Goal: Task Accomplishment & Management: Complete application form

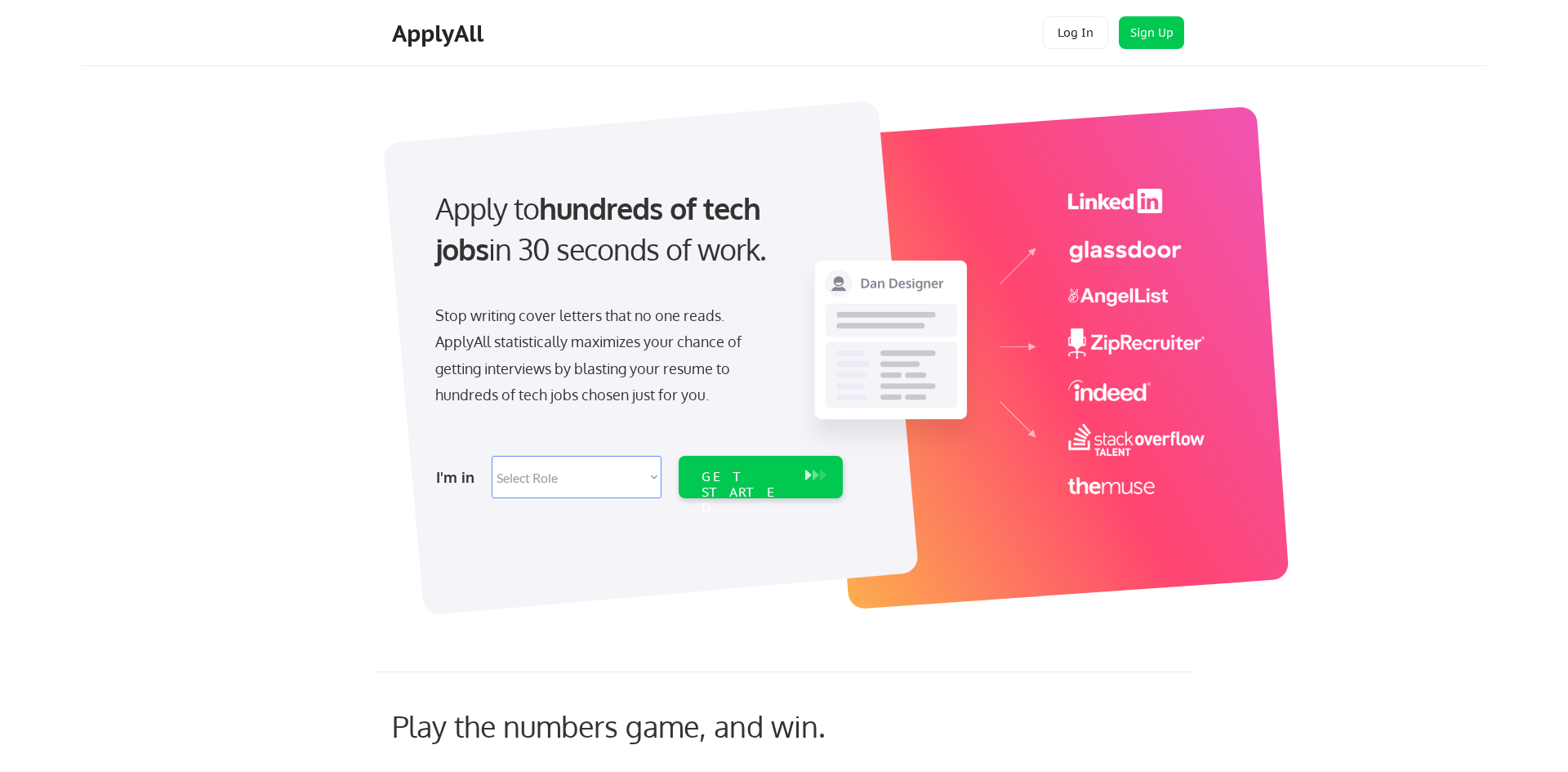
click at [641, 495] on select "Select Role Software Engineering Product Management Customer Success Sales UI/U…" at bounding box center [577, 477] width 170 height 42
select select ""sales0""
click at [492, 456] on select "Select Role Software Engineering Product Management Customer Success Sales UI/U…" at bounding box center [577, 477] width 170 height 42
select select ""sales0""
click at [700, 492] on div "GET STARTED" at bounding box center [746, 477] width 104 height 42
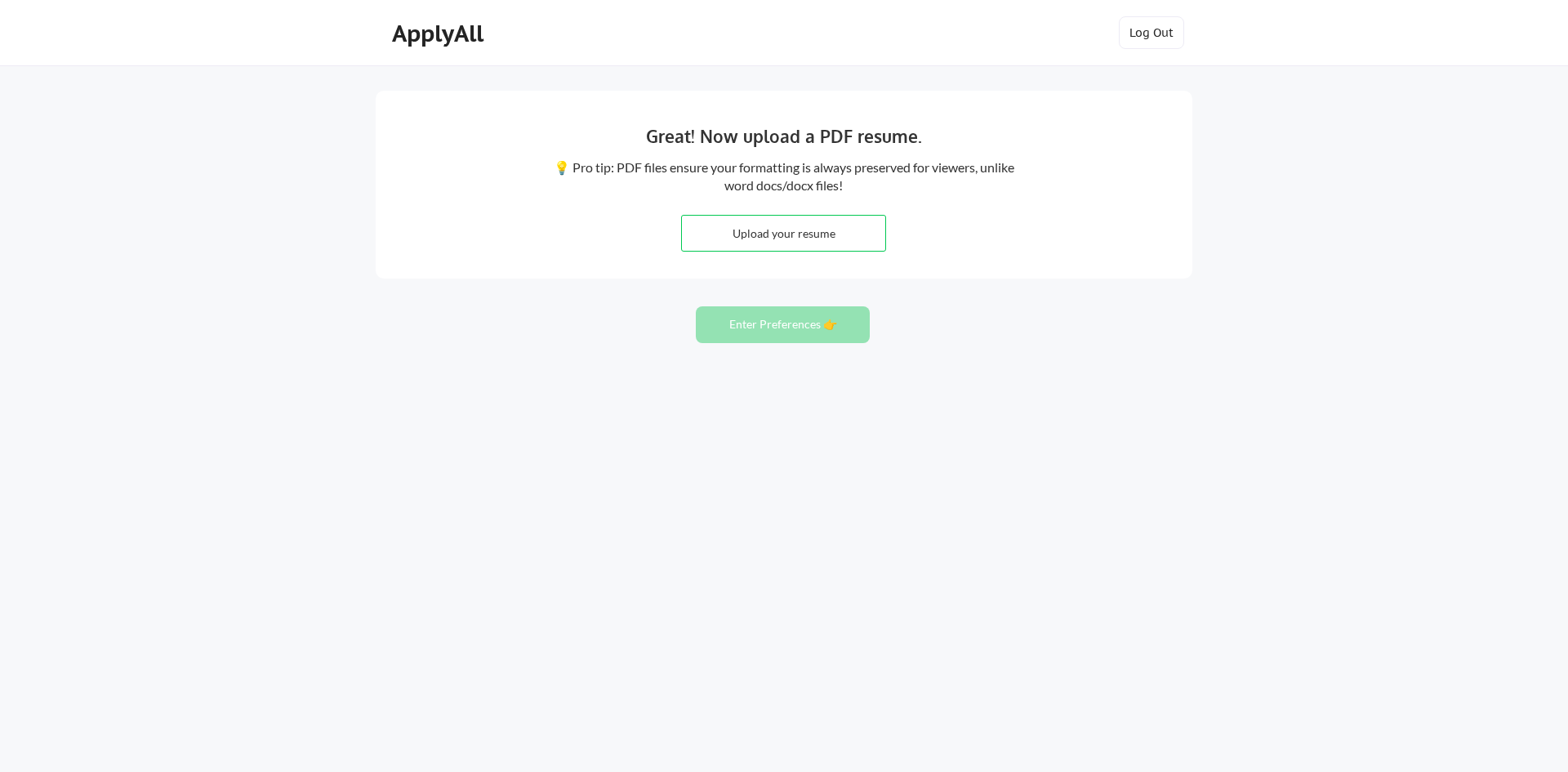
click at [852, 236] on input "file" at bounding box center [783, 233] width 204 height 36
type input "C:\fakepath\MSR -7182025.pdf"
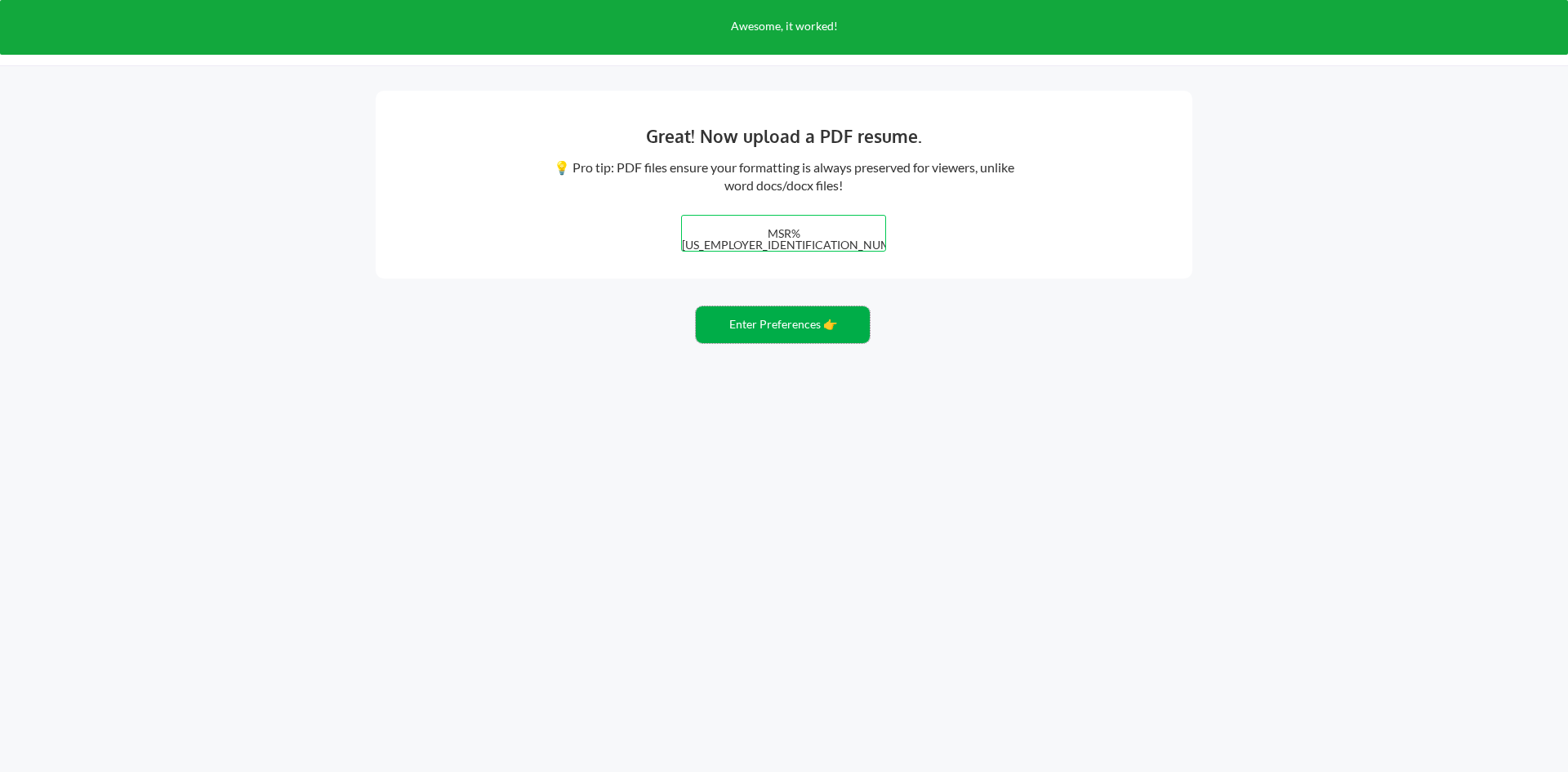
click at [774, 334] on button "Enter Preferences 👉" at bounding box center [782, 325] width 174 height 36
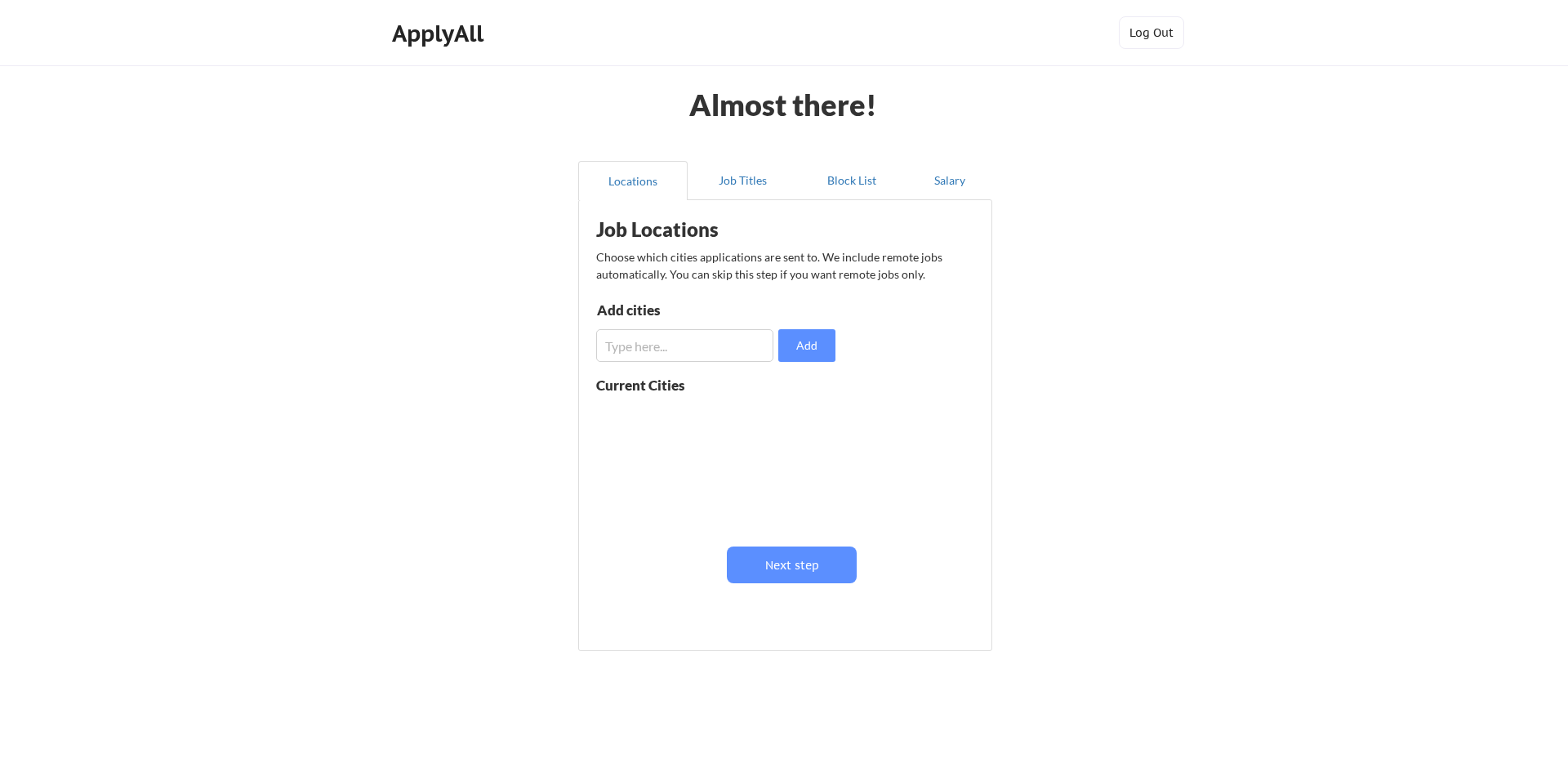
click at [703, 343] on input "input" at bounding box center [684, 346] width 178 height 33
type input "Lexington, KY"
click at [832, 358] on button "Add" at bounding box center [807, 346] width 57 height 33
click at [733, 355] on input "input" at bounding box center [684, 346] width 178 height 33
type input "Louisville, KY"
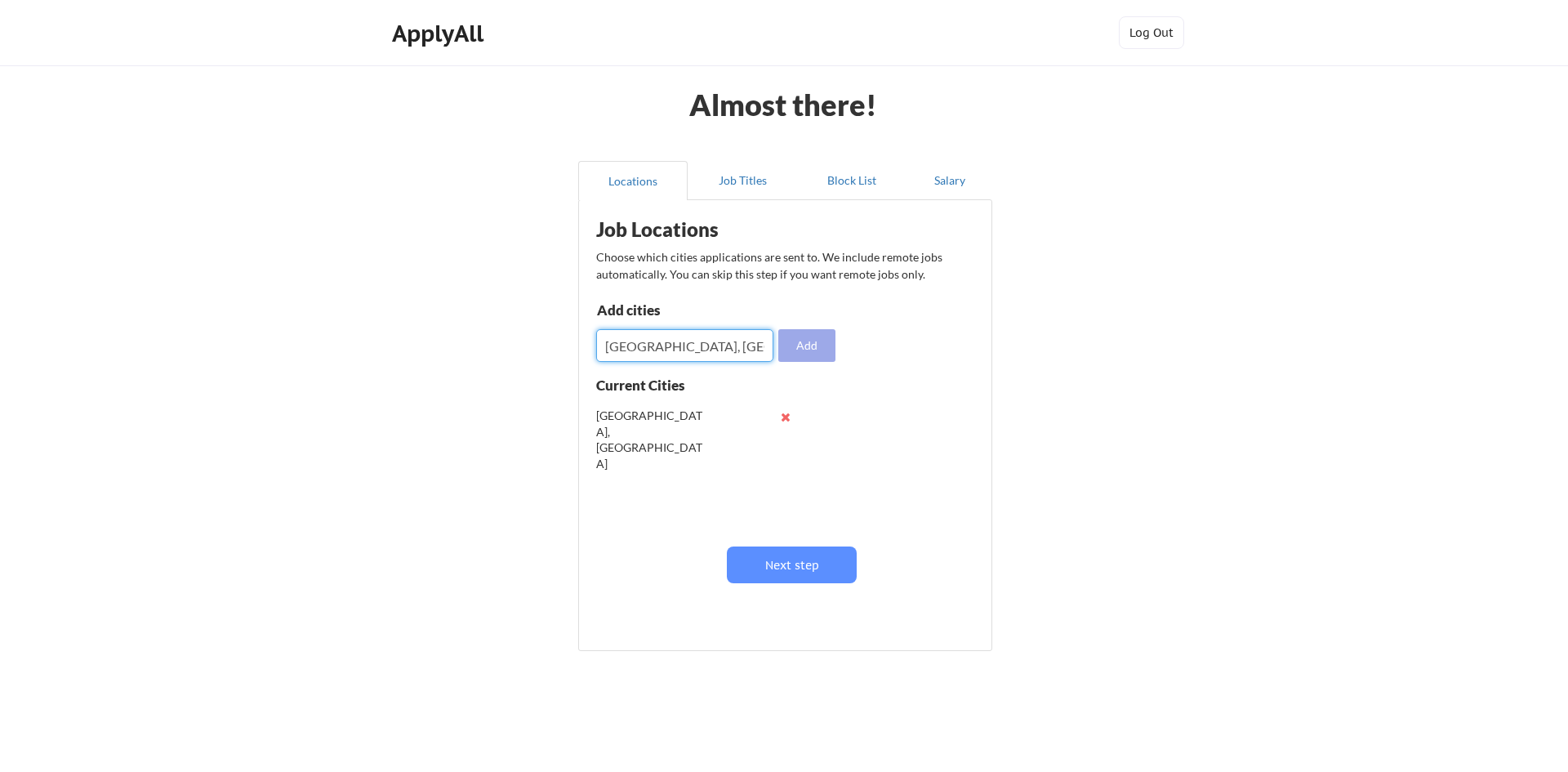
click at [808, 351] on button "Add" at bounding box center [807, 346] width 57 height 33
click at [730, 352] on input "input" at bounding box center [684, 346] width 178 height 33
type input "Chicago, IL"
click at [808, 359] on button "Add" at bounding box center [807, 346] width 57 height 33
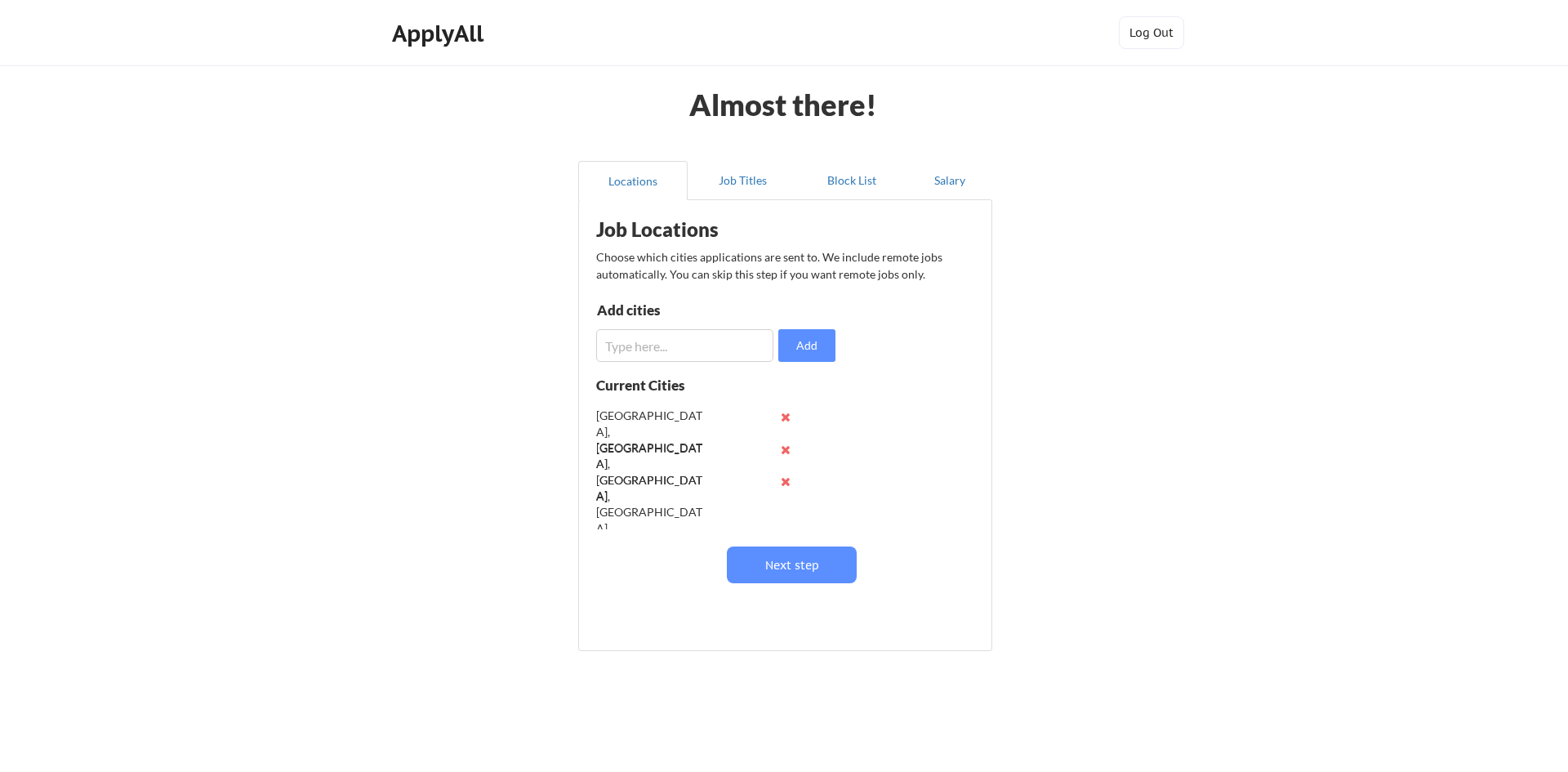
click at [658, 353] on input "input" at bounding box center [684, 346] width 178 height 33
type input "Cincinnati, OH"
click at [817, 337] on button "Add" at bounding box center [807, 346] width 57 height 33
click at [672, 338] on input "input" at bounding box center [684, 346] width 178 height 33
type input "Remote"
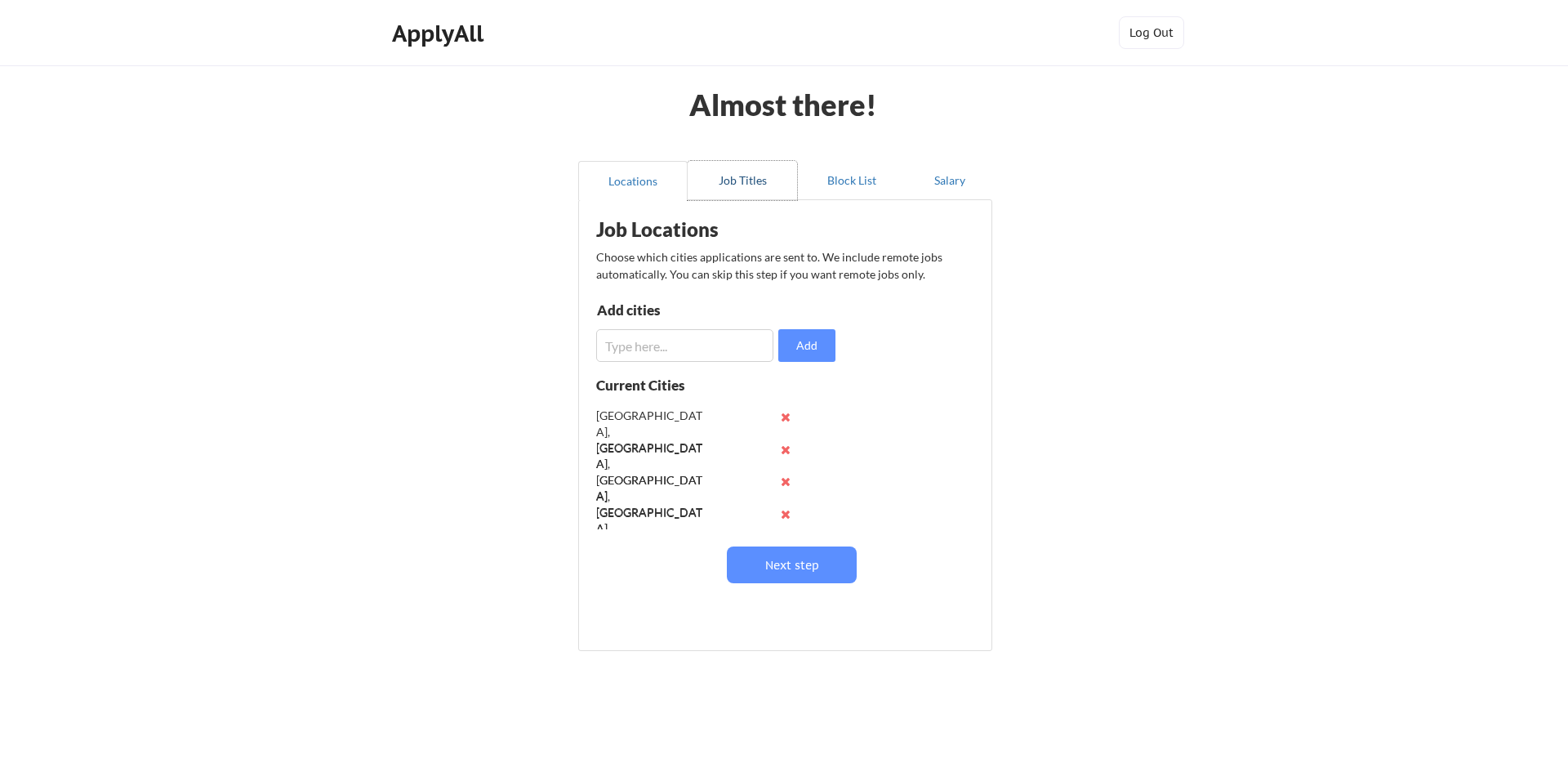
click at [736, 175] on button "Job Titles" at bounding box center [742, 180] width 109 height 39
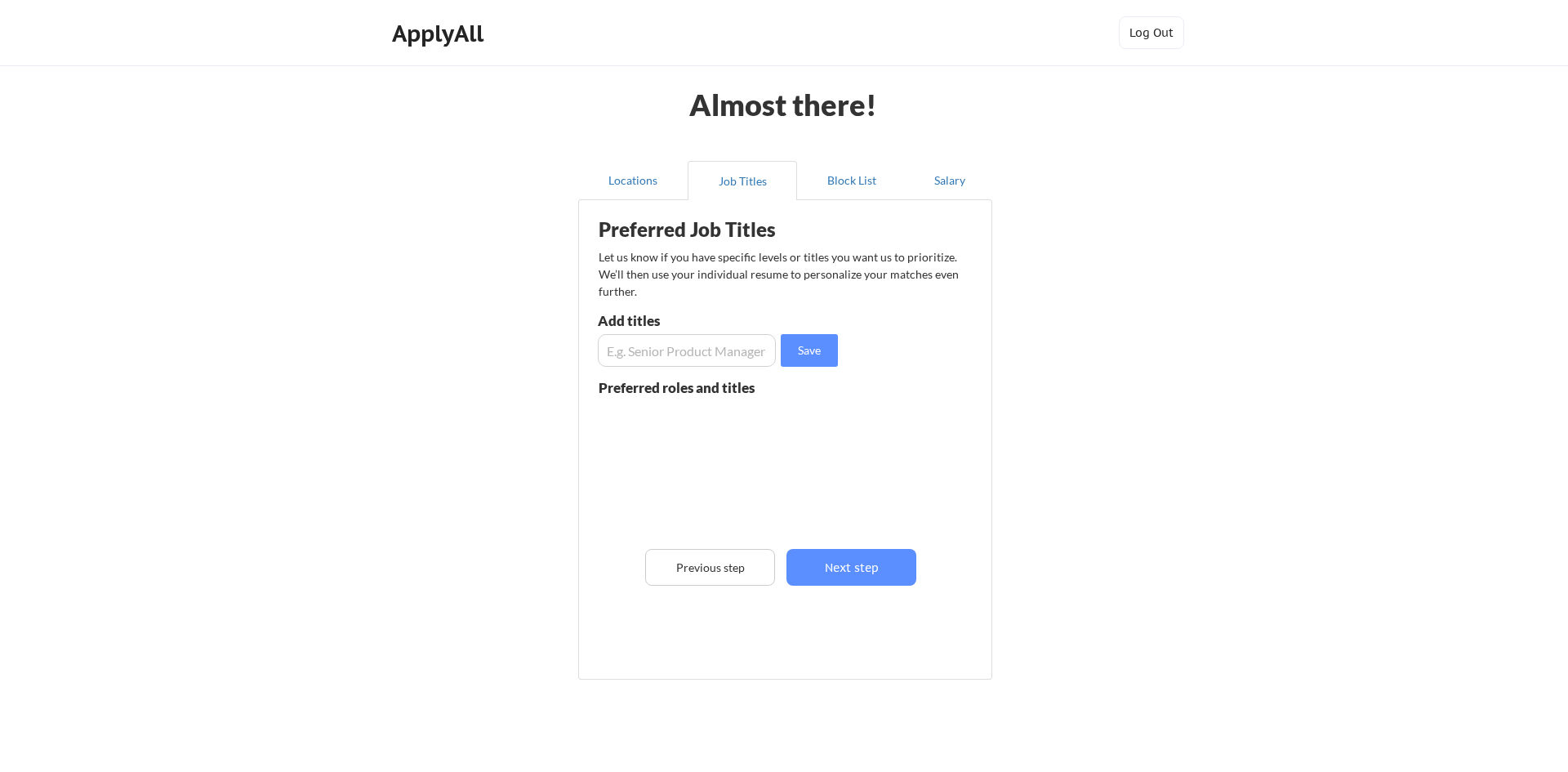
click at [653, 352] on input "input" at bounding box center [687, 351] width 178 height 33
type input "Director of Business Development"
click at [645, 359] on input "input" at bounding box center [687, 351] width 178 height 33
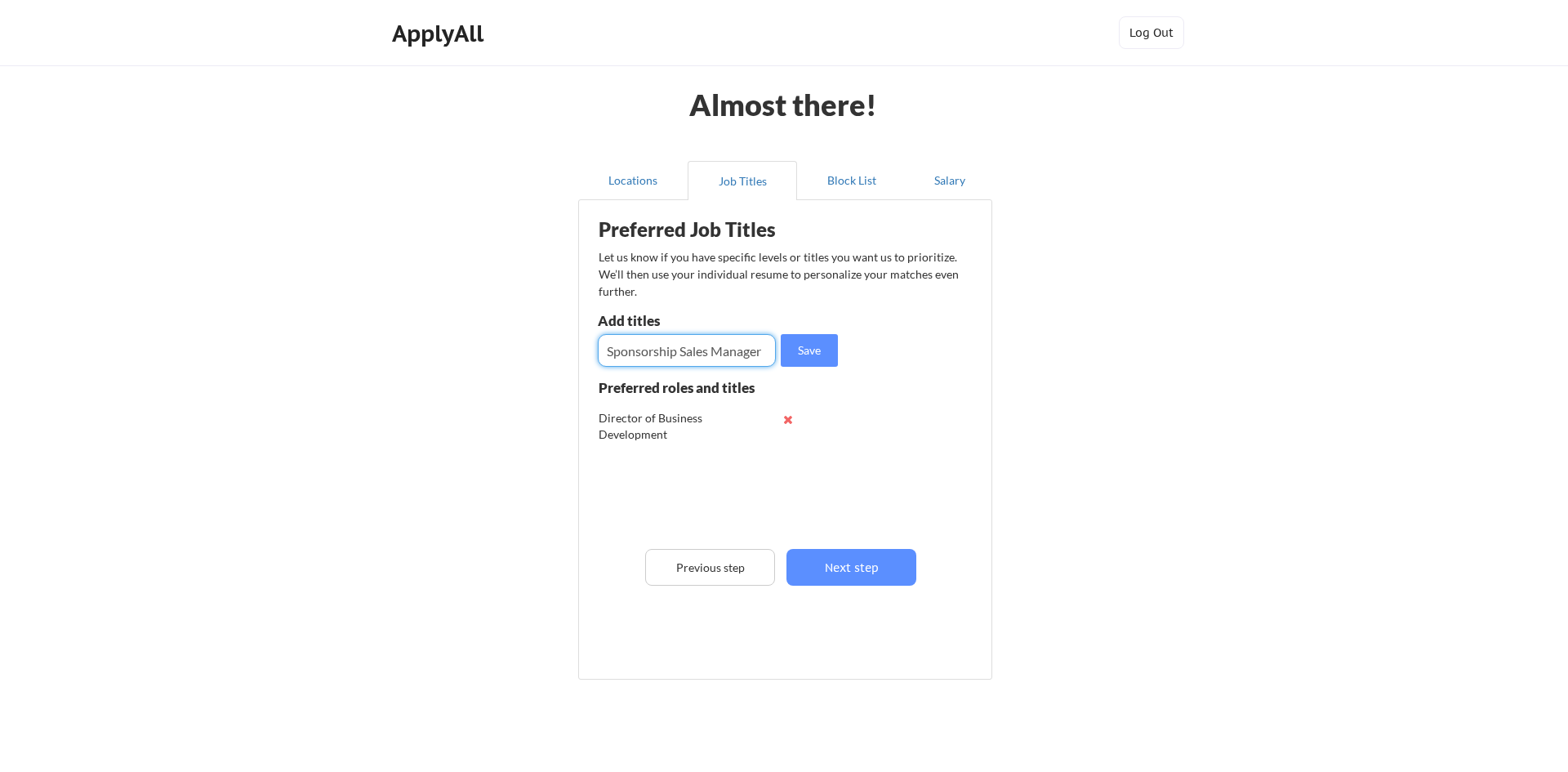
type input "Sponsorship Sales Manager"
click at [623, 339] on input "input" at bounding box center [687, 351] width 178 height 33
type input "Business Development Manager"
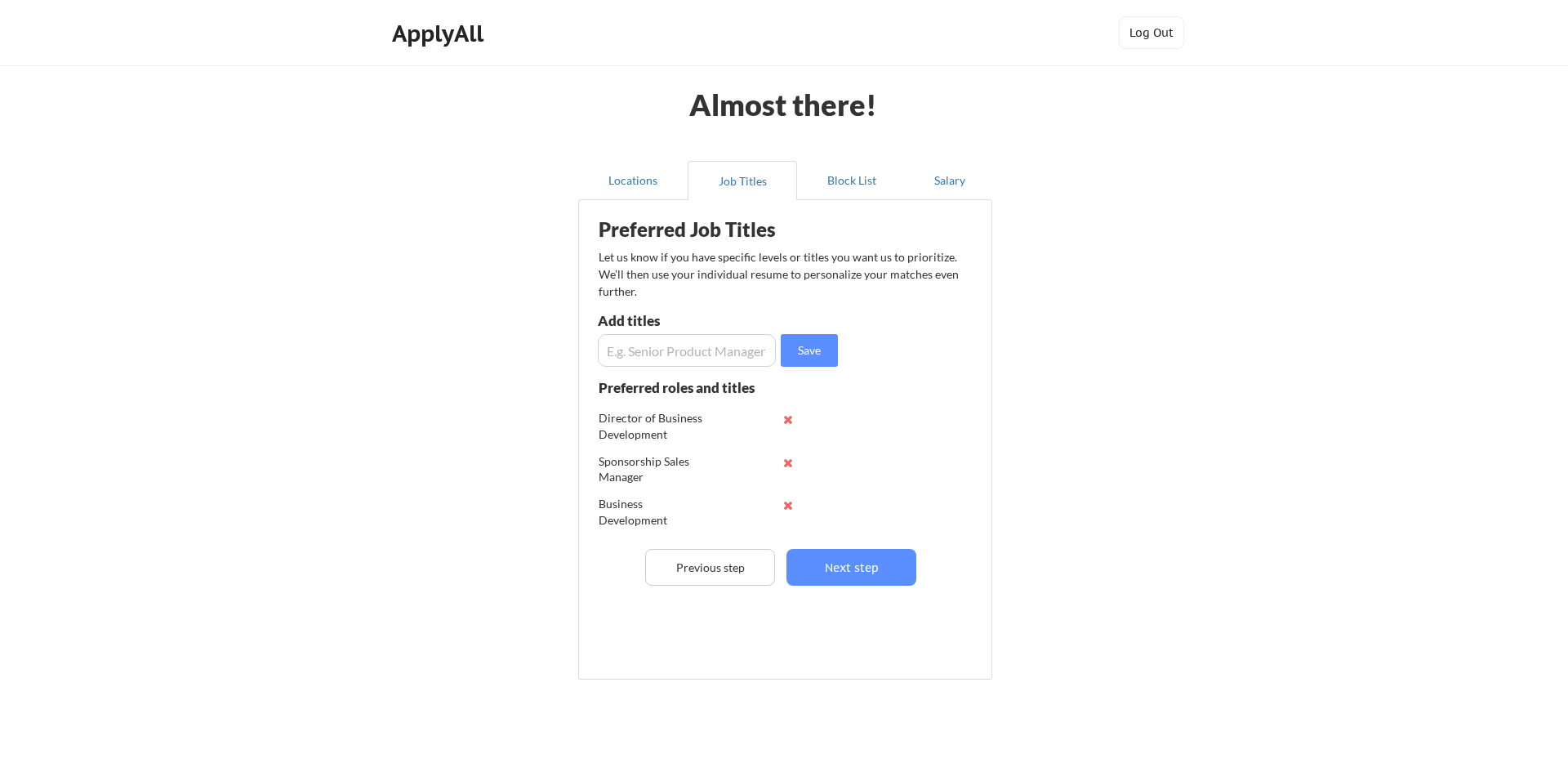
click at [632, 360] on input "input" at bounding box center [687, 351] width 178 height 33
type input "Partnership Sales Manager"
click at [850, 187] on button "Block List" at bounding box center [852, 180] width 109 height 39
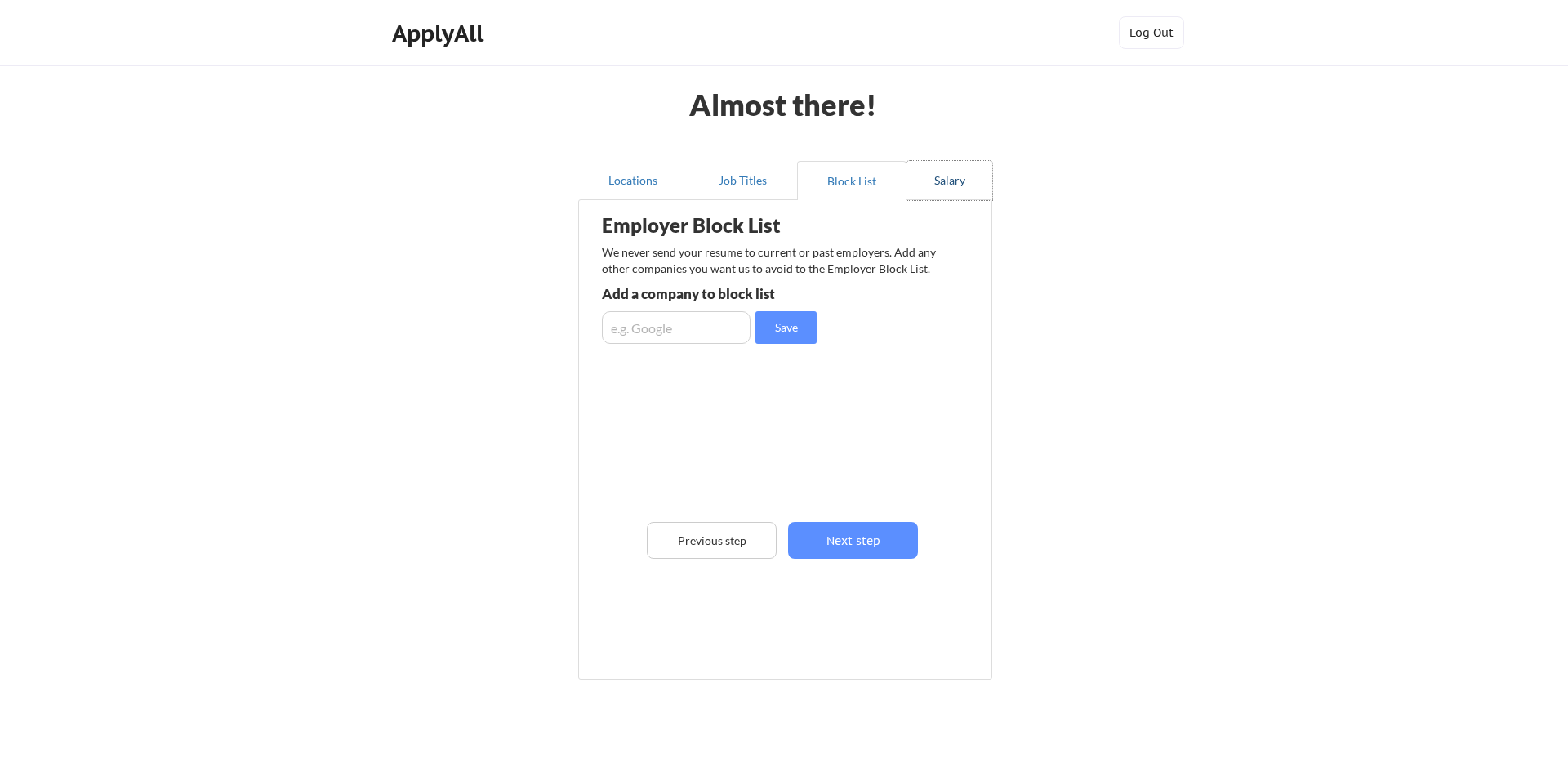
click at [954, 186] on button "Salary" at bounding box center [949, 180] width 86 height 39
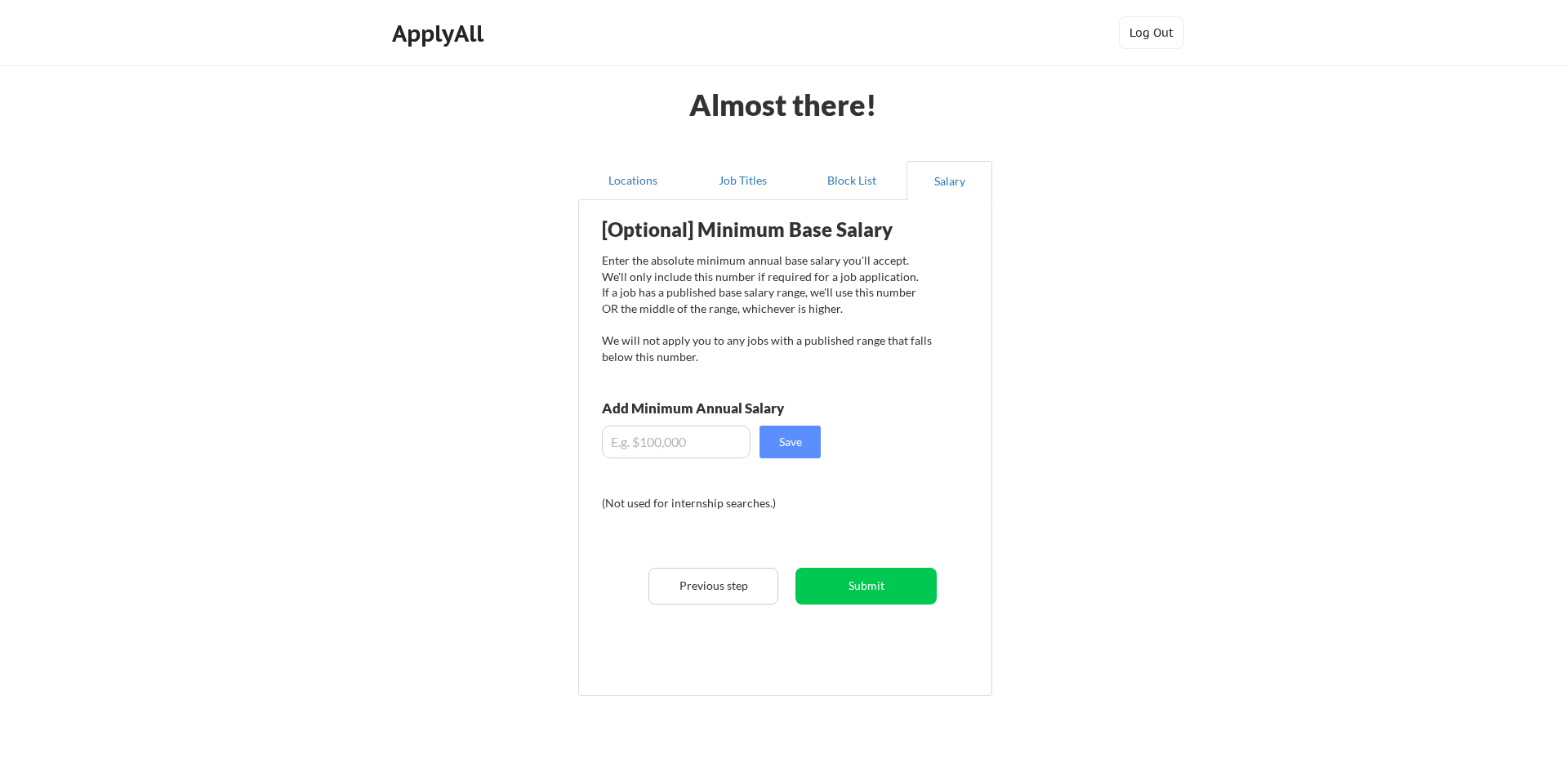
click at [680, 450] on input "input" at bounding box center [677, 442] width 149 height 33
type input "$85,000"
click at [801, 453] on button "Save" at bounding box center [790, 442] width 62 height 33
click at [873, 589] on button "Submit" at bounding box center [865, 586] width 141 height 36
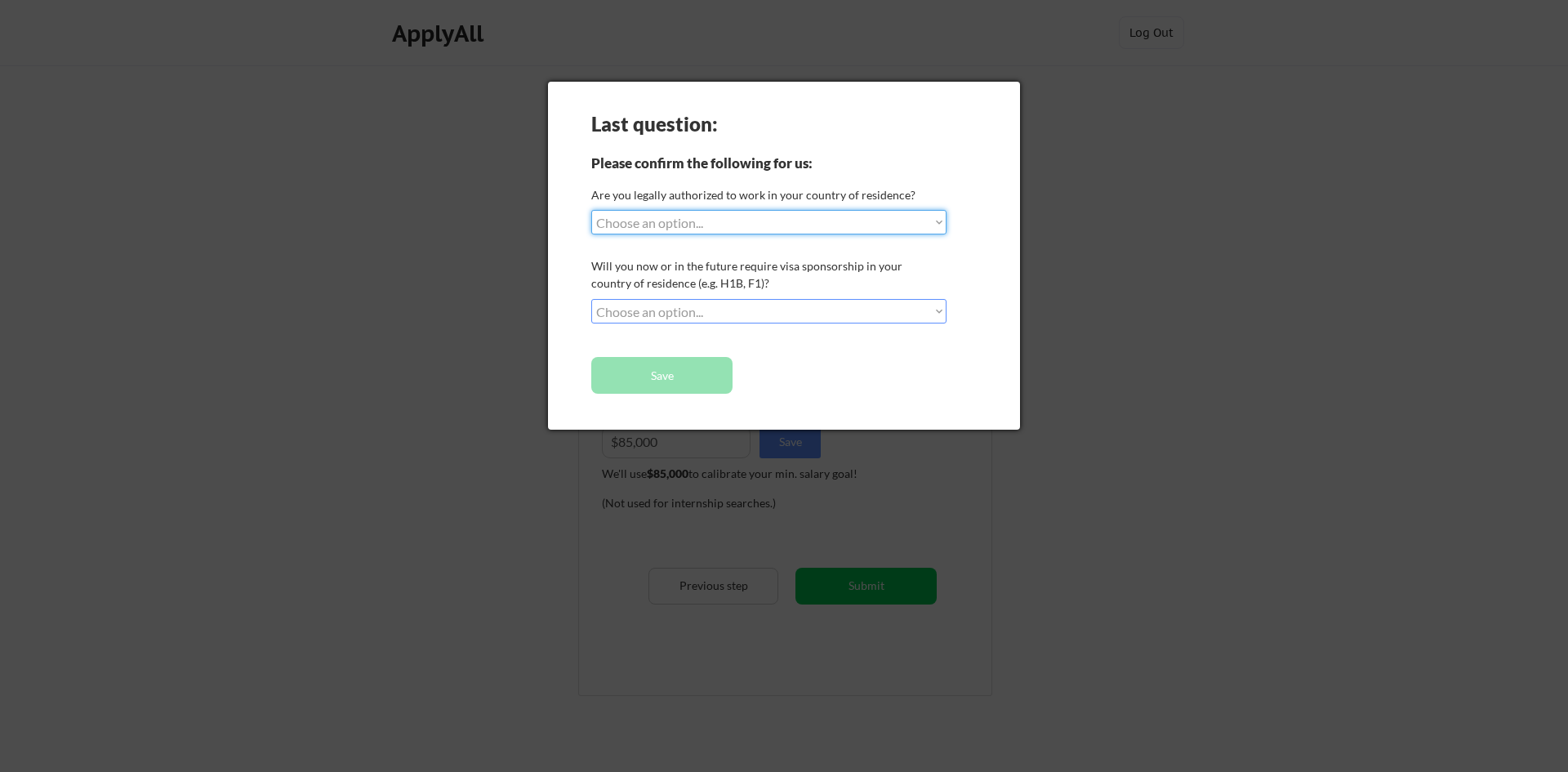
click at [896, 224] on select "Choose an option... Yes, I am a US Citizen Yes, I am a Canadian Citizen Yes, I …" at bounding box center [769, 222] width 355 height 24
select select ""yes__i_am_a_us_citizen""
click at [592, 210] on select "Choose an option... Yes, I am a US Citizen Yes, I am a Canadian Citizen Yes, I …" at bounding box center [769, 222] width 355 height 24
click at [703, 308] on select "Choose an option... No, I will not need sponsorship Yes, I will need sponsorship" at bounding box center [769, 311] width 355 height 24
select select ""no__i_will_not_need_sponsorship""
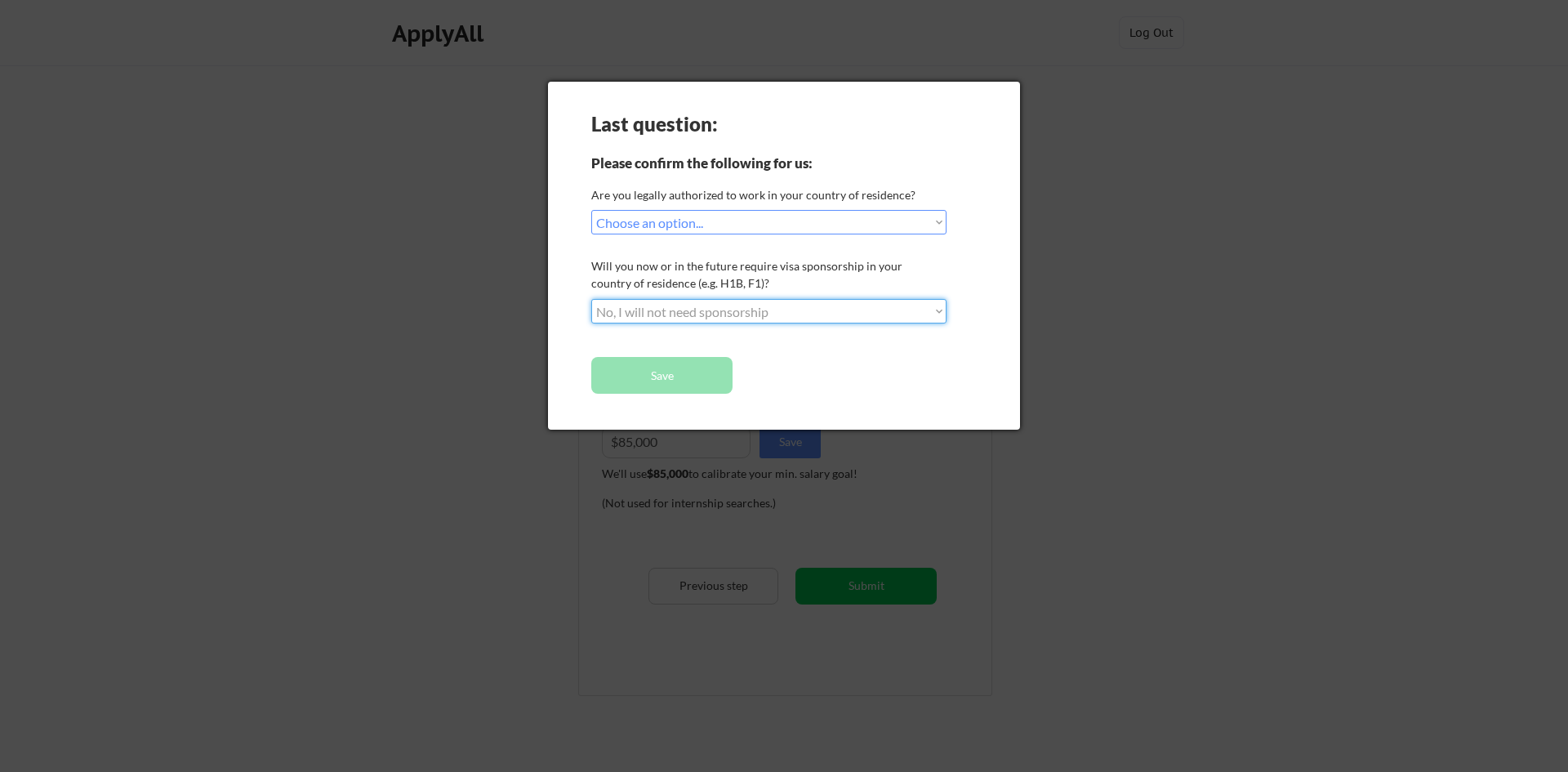
click at [592, 299] on select "Choose an option... No, I will not need sponsorship Yes, I will need sponsorship" at bounding box center [769, 311] width 355 height 24
click at [695, 376] on button "Save" at bounding box center [662, 375] width 141 height 36
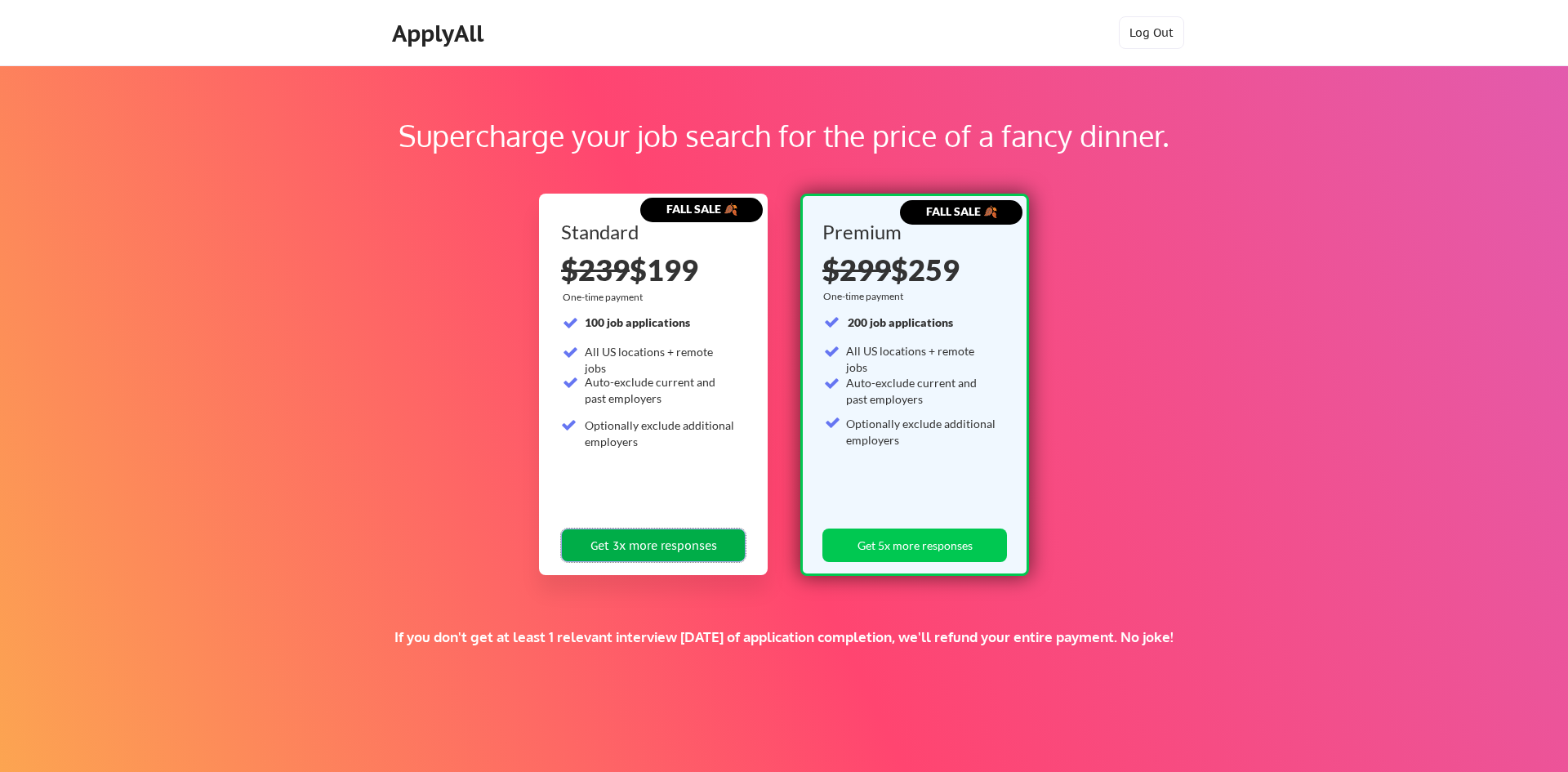
click at [690, 537] on button "Get 3x more responses" at bounding box center [653, 545] width 185 height 34
